Goal: Task Accomplishment & Management: Manage account settings

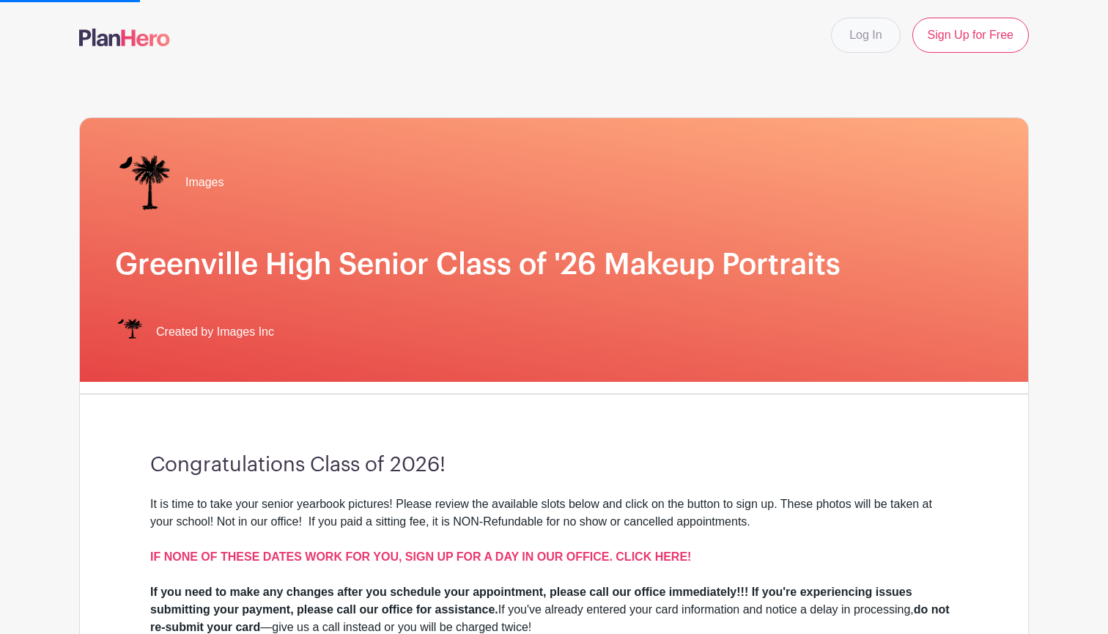
click at [853, 41] on link "Log In" at bounding box center [865, 35] width 69 height 35
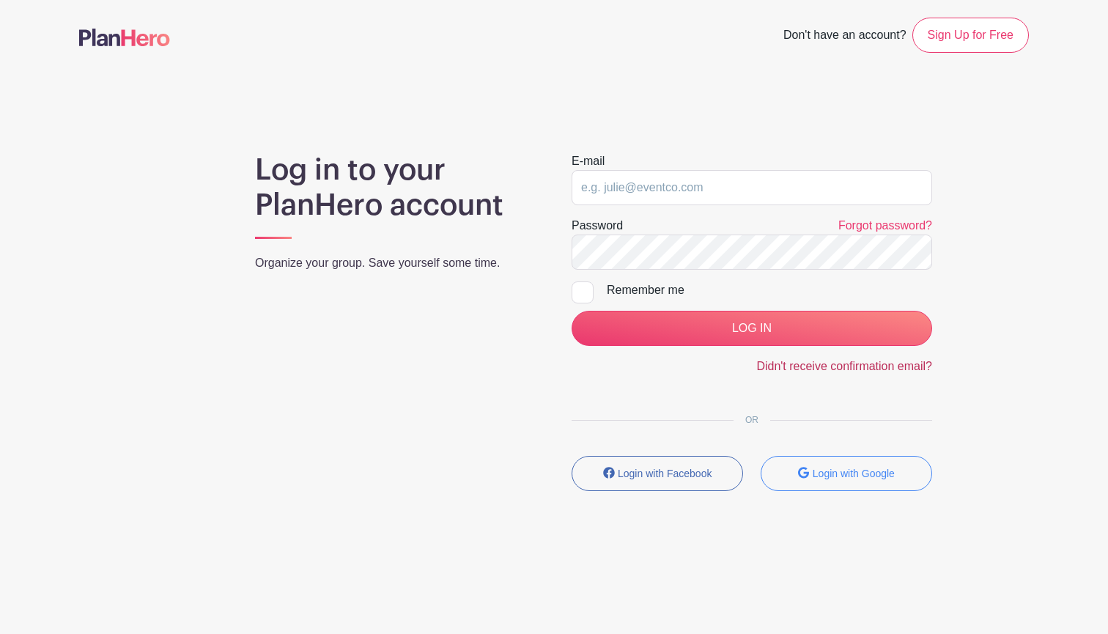
click at [830, 366] on link "Didn't receive confirmation email?" at bounding box center [844, 366] width 176 height 12
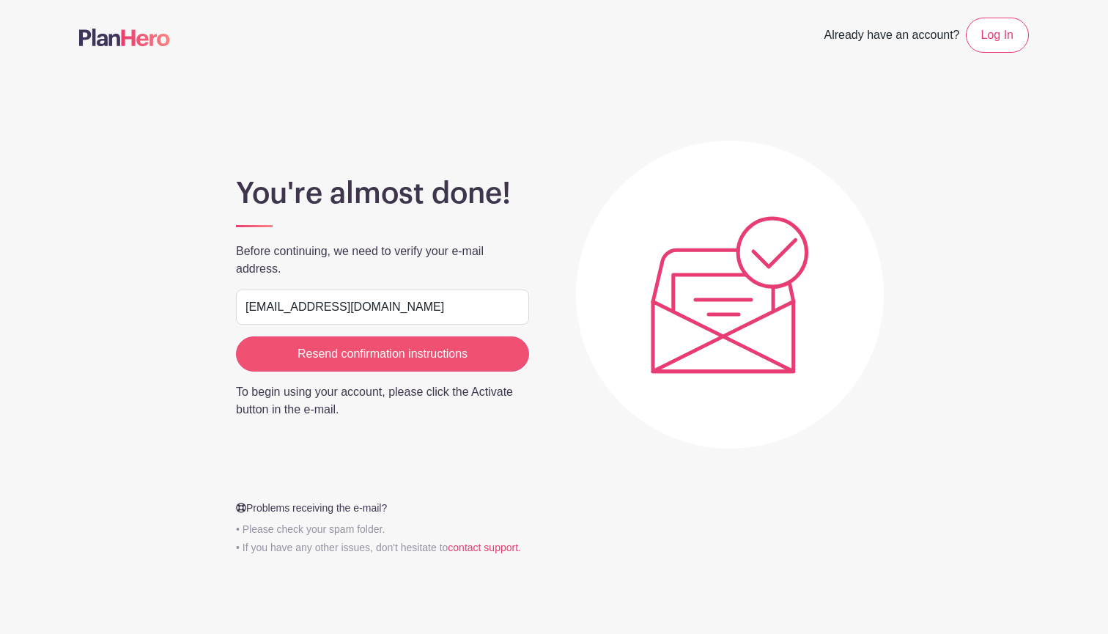
type input "[EMAIL_ADDRESS][DOMAIN_NAME]"
click at [375, 356] on input "Resend confirmation instructions" at bounding box center [382, 353] width 293 height 35
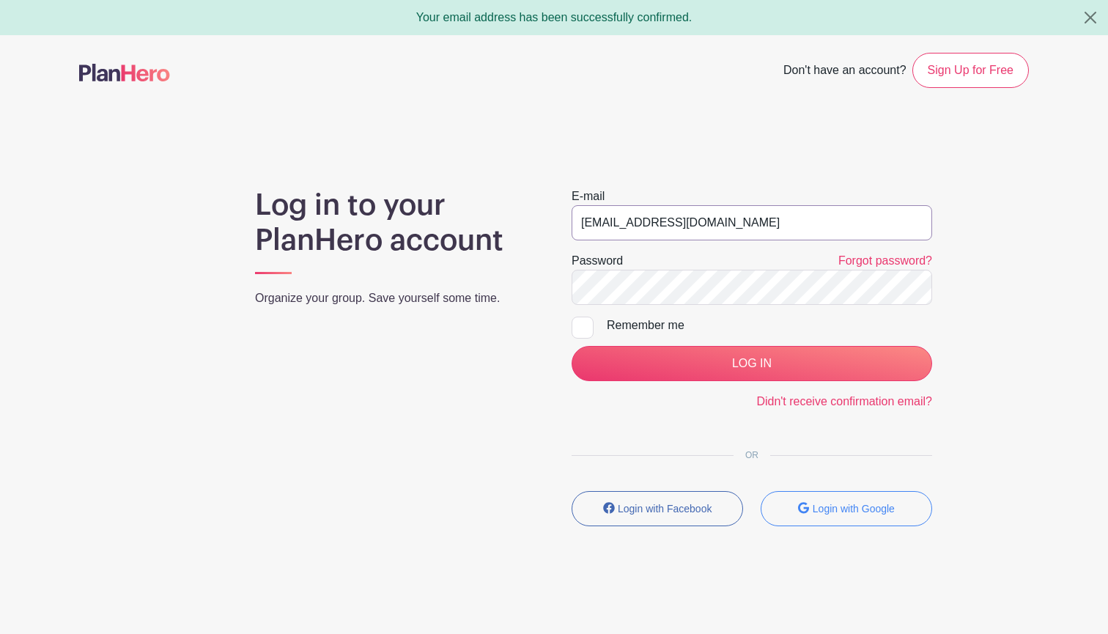
type input "[EMAIL_ADDRESS][DOMAIN_NAME]"
click at [752, 364] on input "LOG IN" at bounding box center [752, 363] width 361 height 35
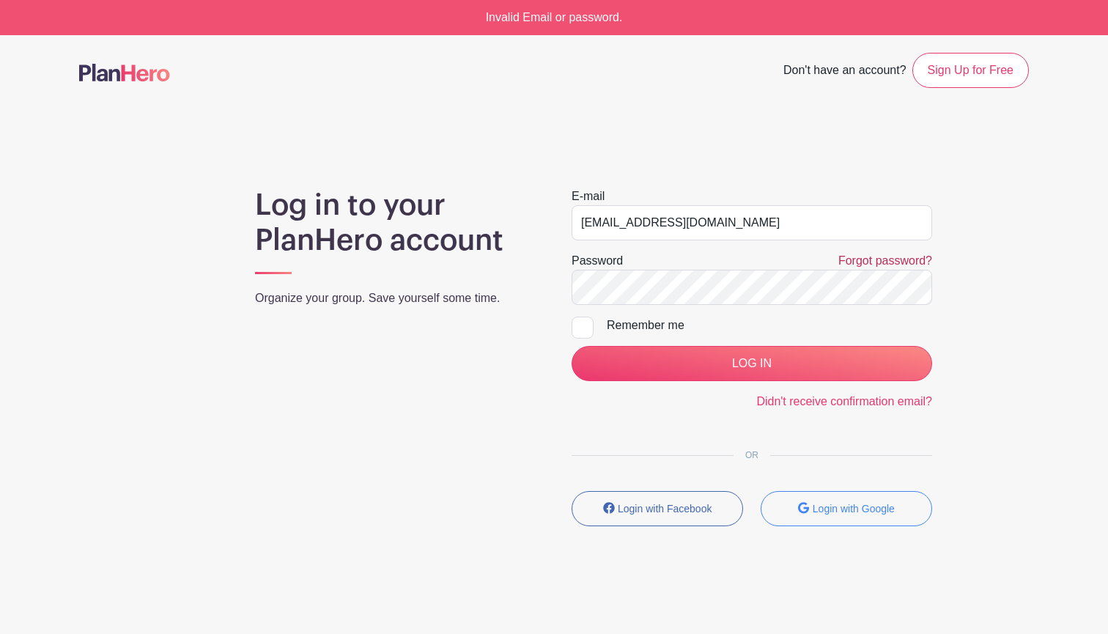
click at [907, 265] on link "Forgot password?" at bounding box center [886, 260] width 94 height 12
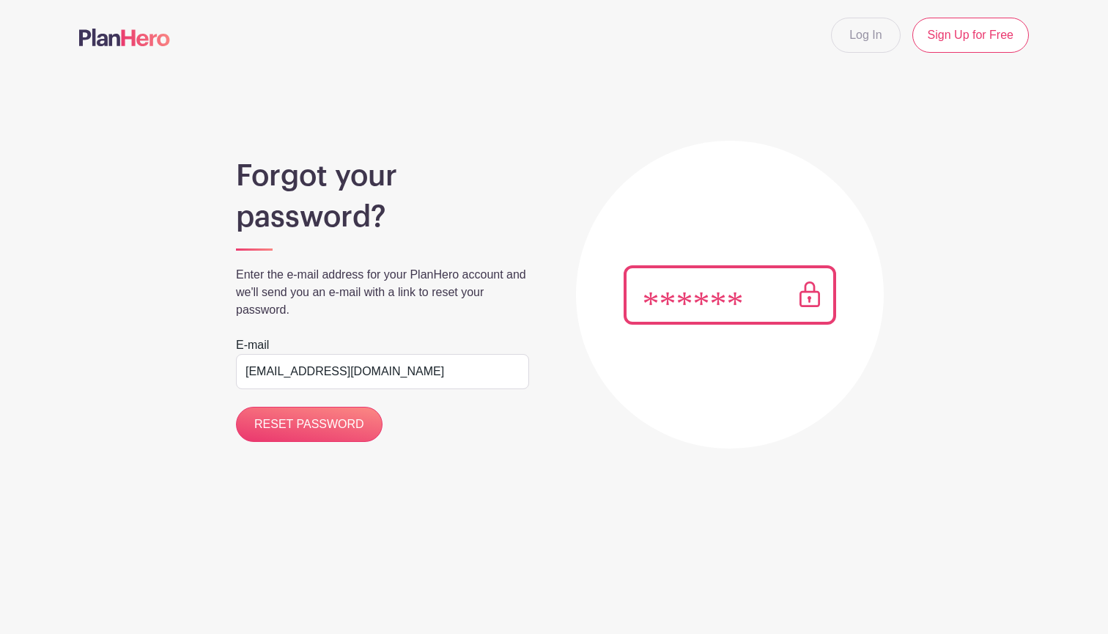
type input "rakcelortega@gmail.com"
click at [307, 424] on input "RESET PASSWORD" at bounding box center [309, 424] width 147 height 35
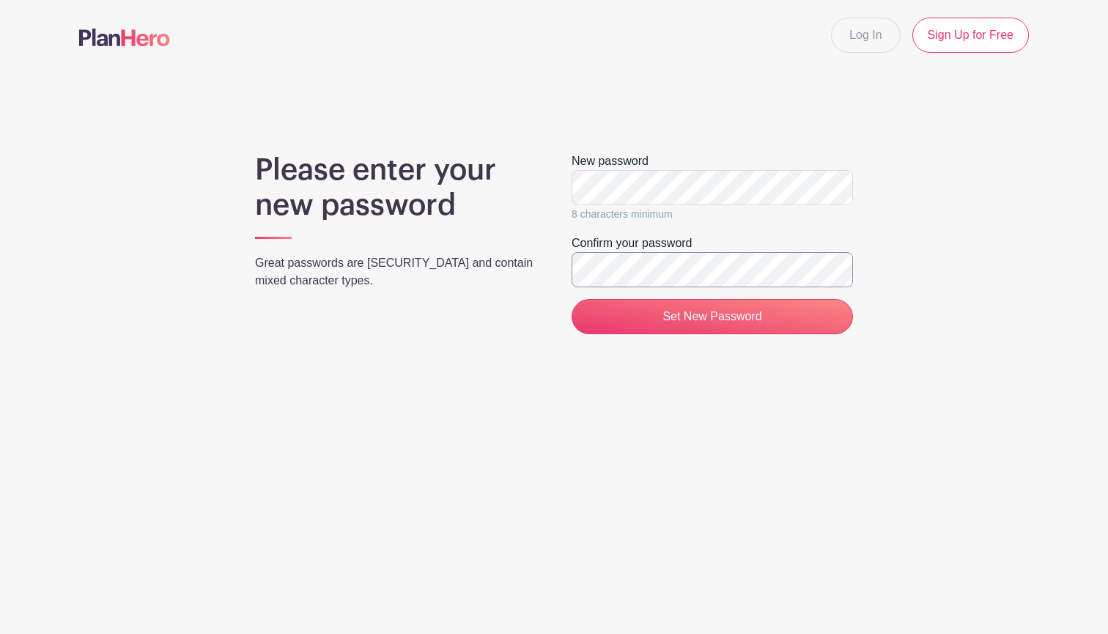
click at [712, 317] on input "Set New Password" at bounding box center [712, 316] width 281 height 35
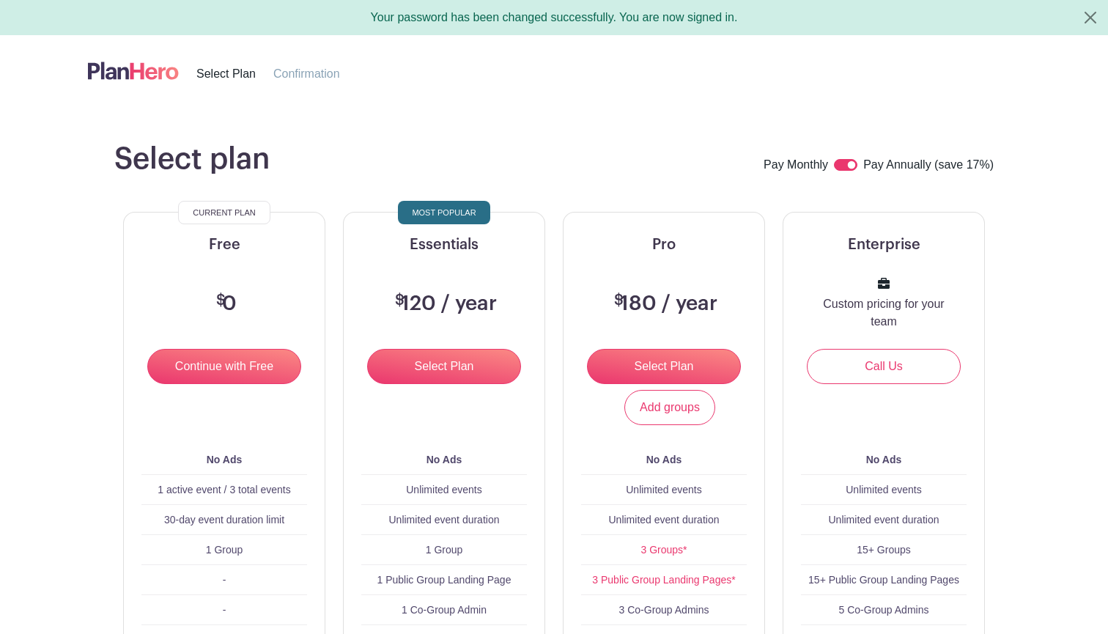
click at [233, 80] on span "Select Plan" at bounding box center [225, 73] width 59 height 12
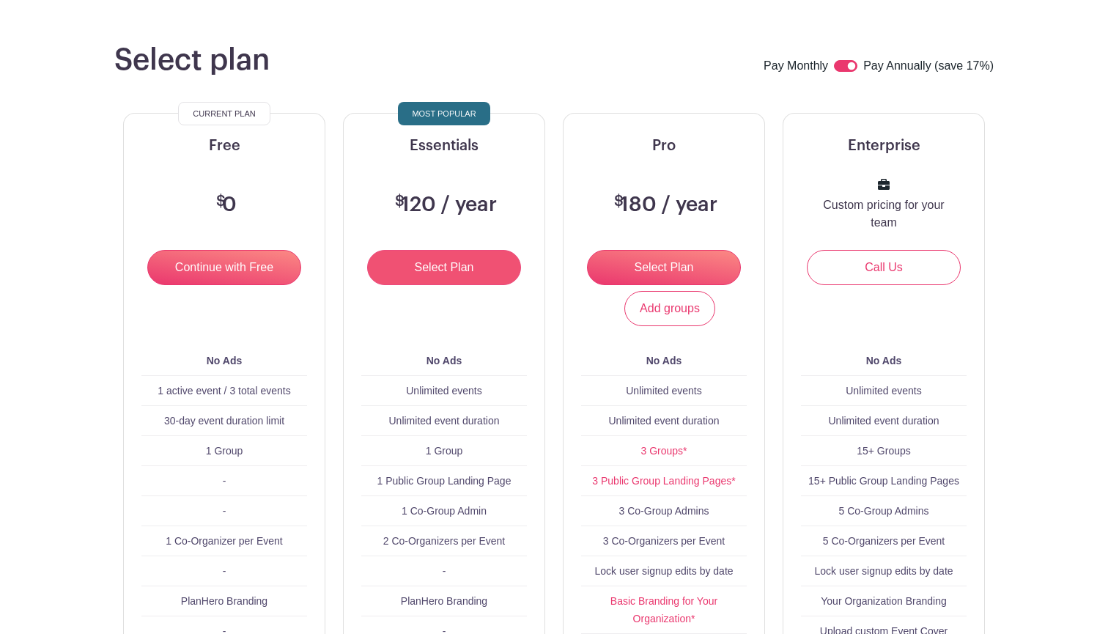
scroll to position [124, 0]
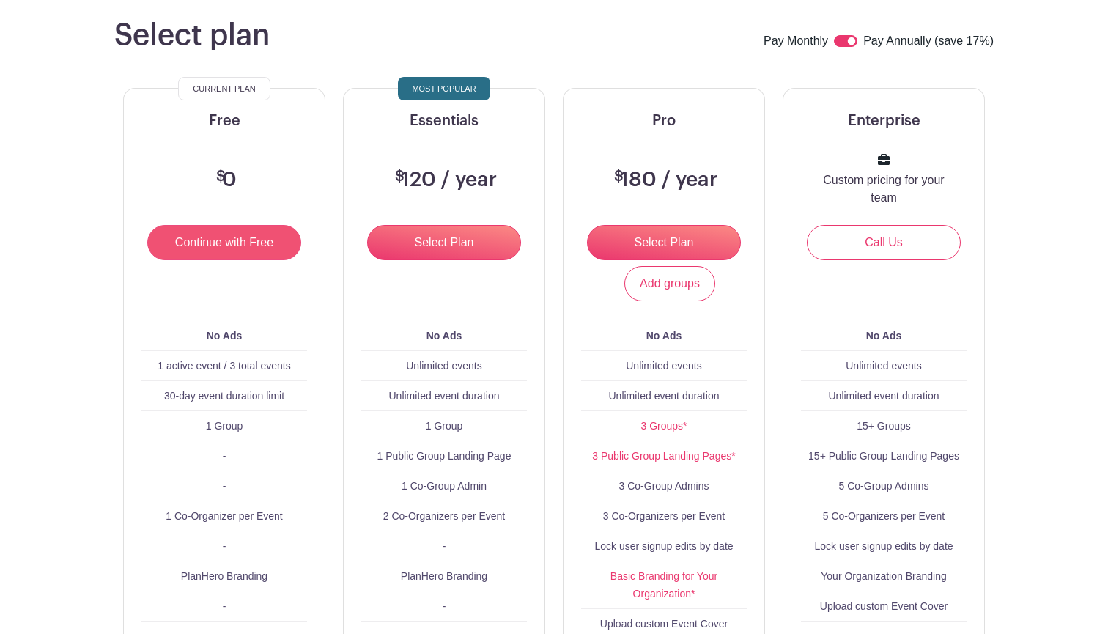
click at [225, 248] on input "Continue with Free" at bounding box center [224, 242] width 154 height 35
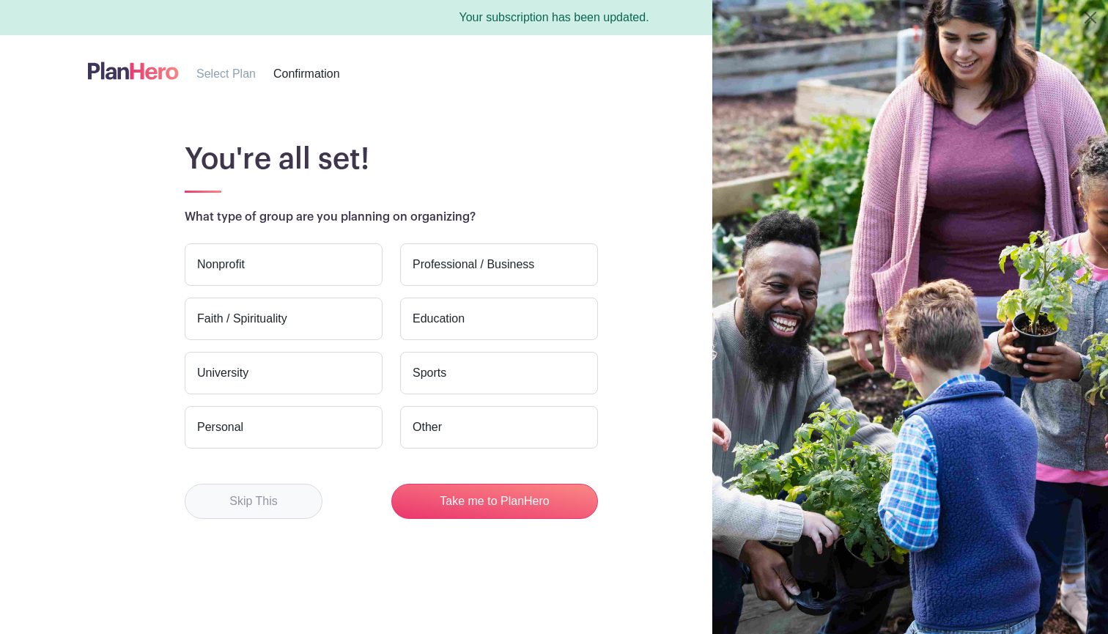
click at [287, 495] on button "Skip This" at bounding box center [254, 501] width 138 height 35
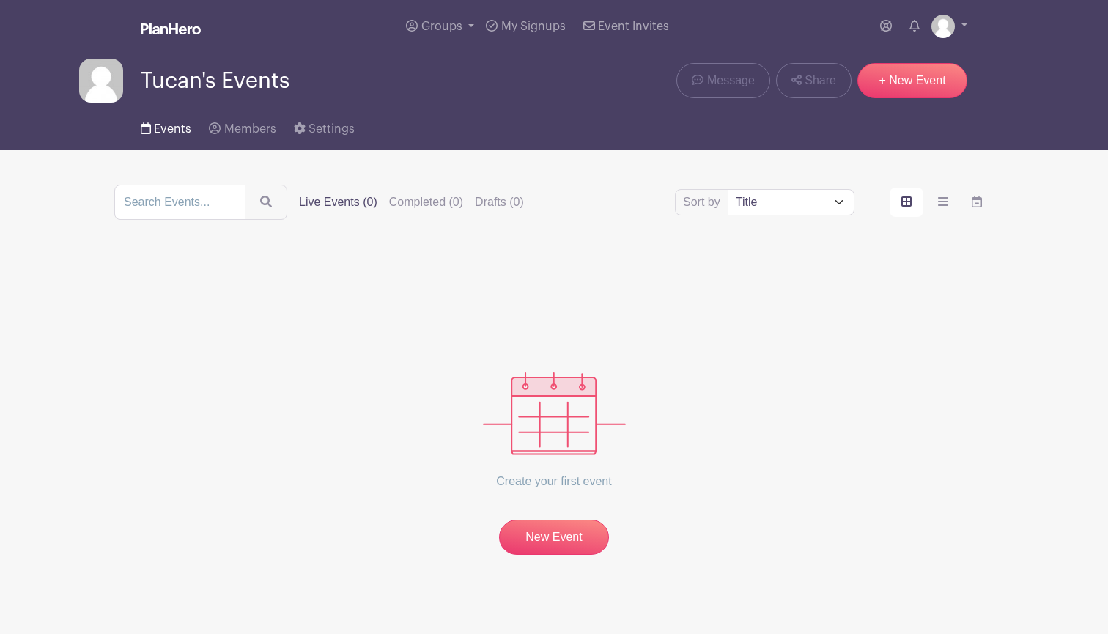
click at [169, 139] on link "Events" at bounding box center [166, 126] width 51 height 47
click at [170, 140] on link "Events" at bounding box center [166, 126] width 51 height 47
click at [259, 114] on link "Members" at bounding box center [242, 126] width 67 height 47
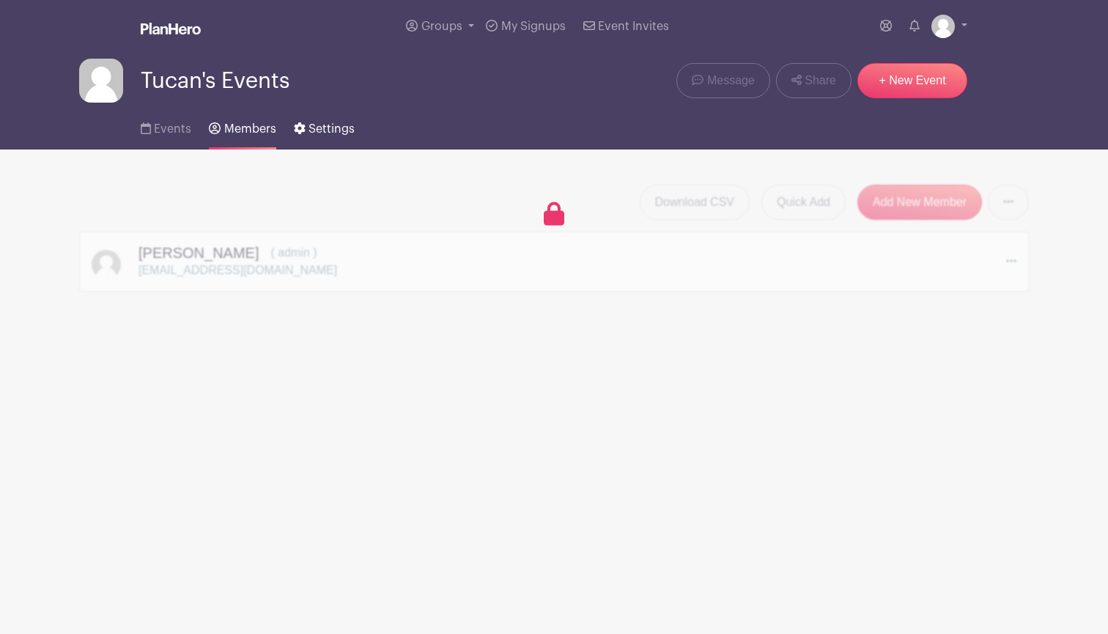
click at [319, 120] on link "Settings" at bounding box center [324, 126] width 61 height 47
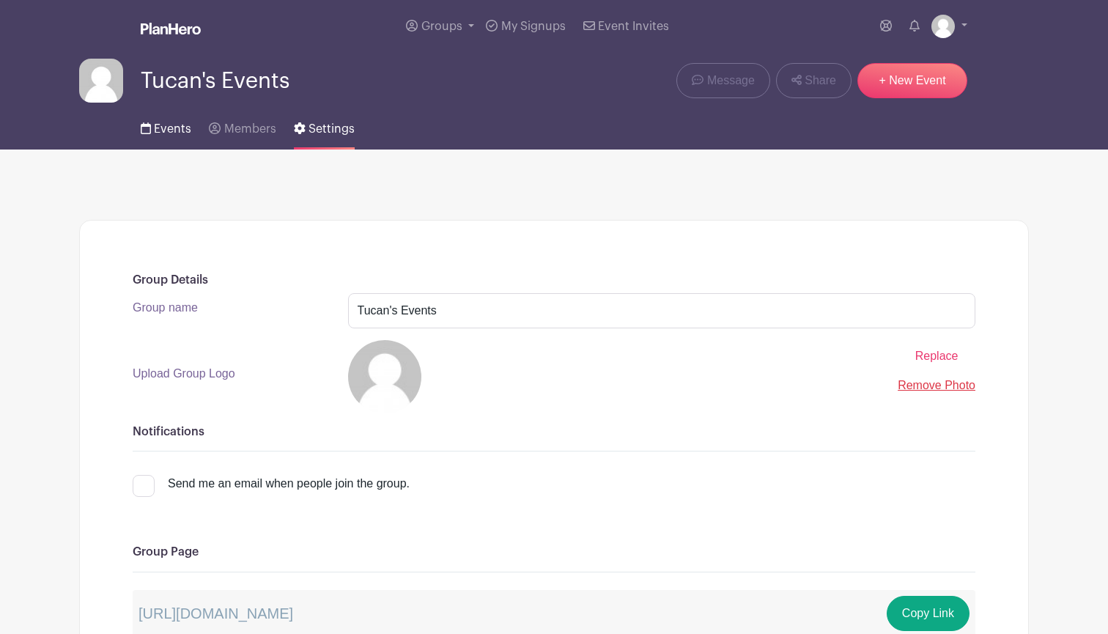
click at [163, 136] on link "Events" at bounding box center [166, 126] width 51 height 47
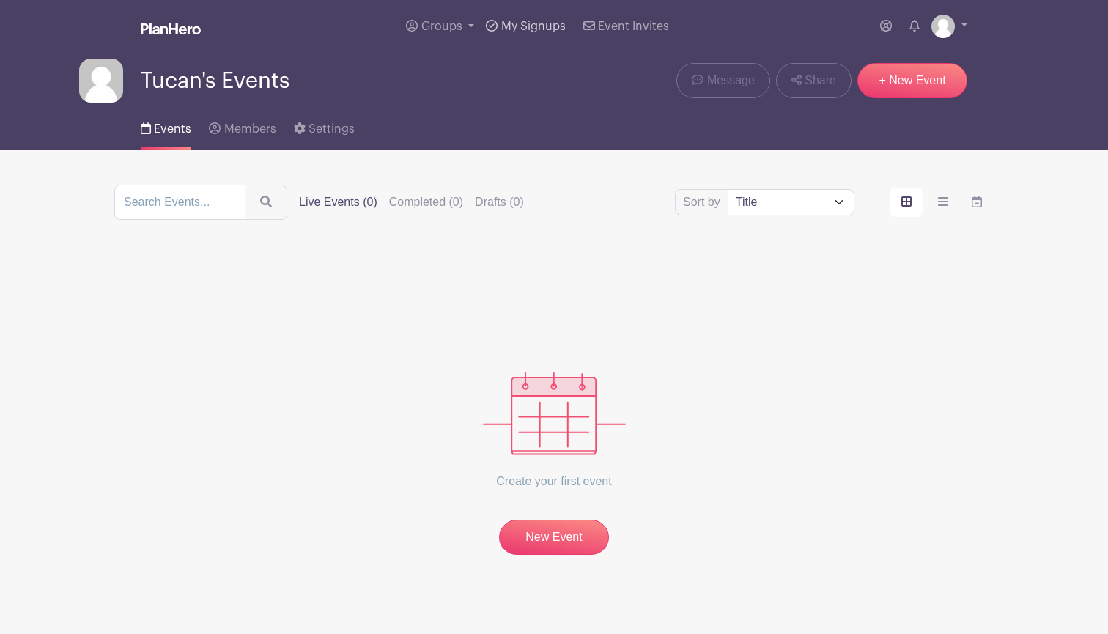
click at [529, 28] on span "My Signups" at bounding box center [533, 27] width 65 height 12
